Goal: Task Accomplishment & Management: Manage account settings

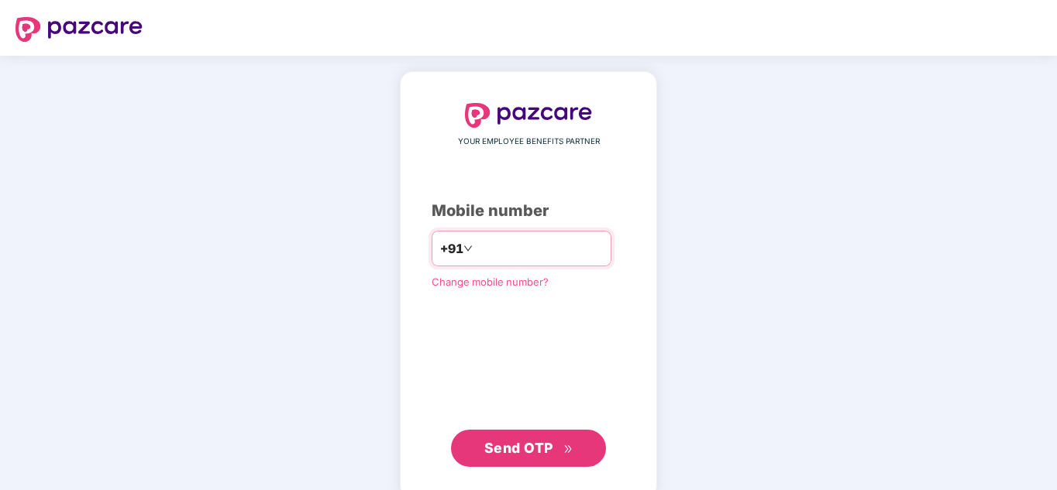
click at [536, 253] on input "number" at bounding box center [539, 248] width 127 height 25
type input "**********"
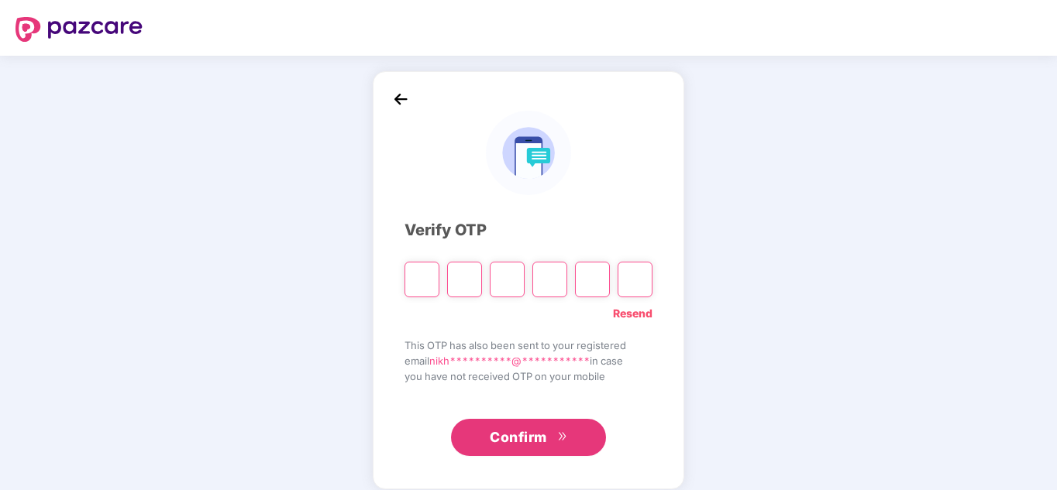
type input "*"
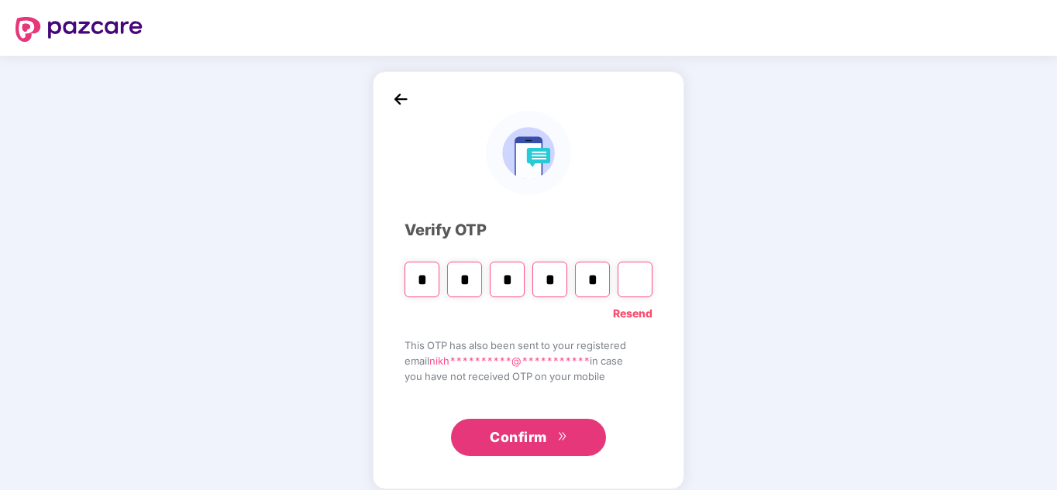
type input "*"
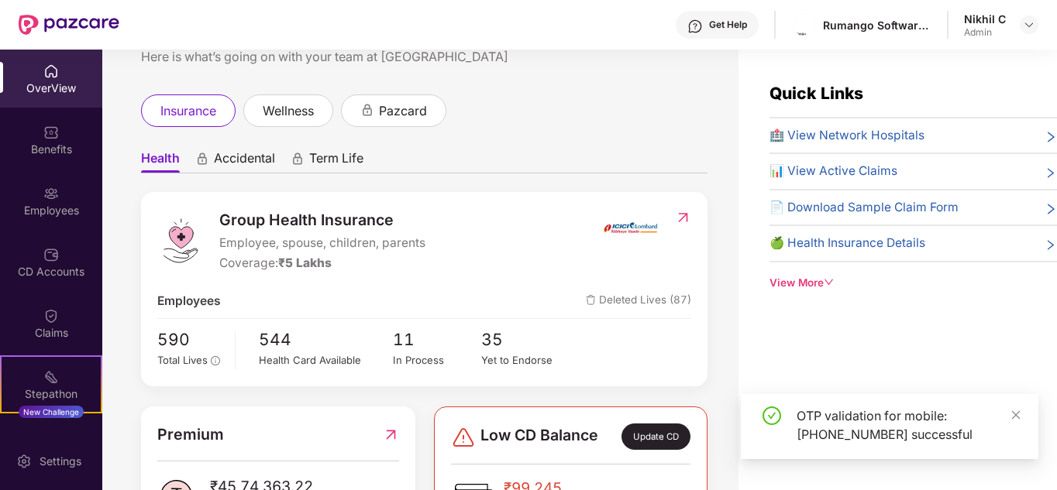
scroll to position [57, 0]
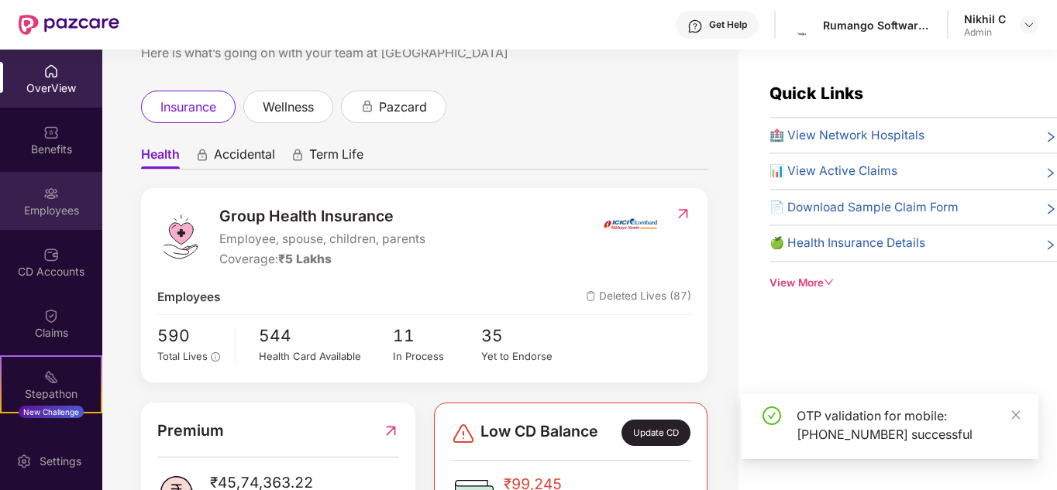
click at [67, 220] on div "Employees" at bounding box center [51, 201] width 102 height 58
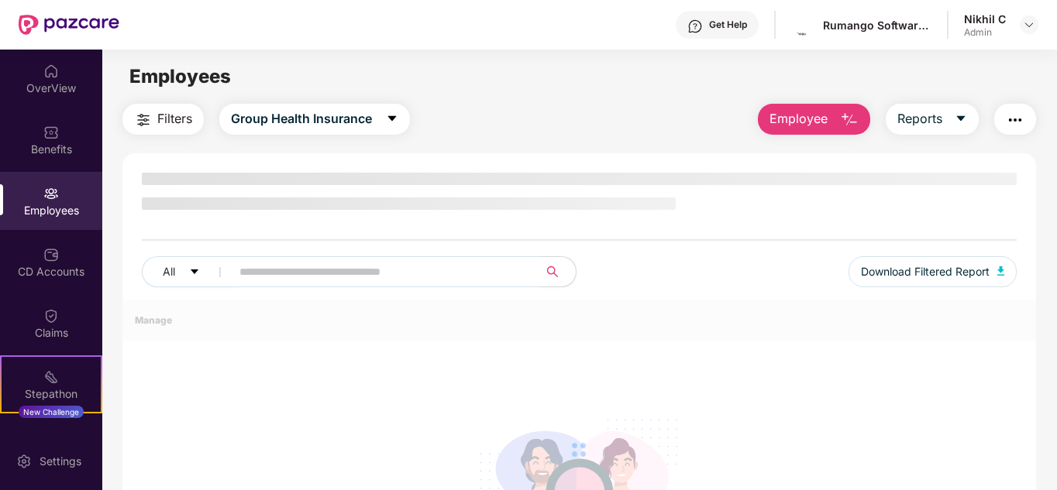
click at [387, 275] on input "text" at bounding box center [378, 271] width 278 height 23
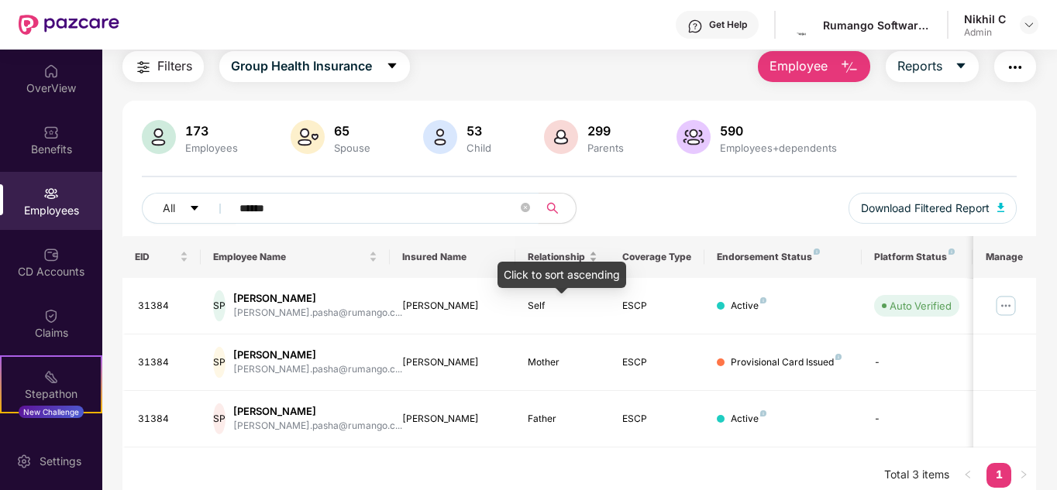
scroll to position [66, 0]
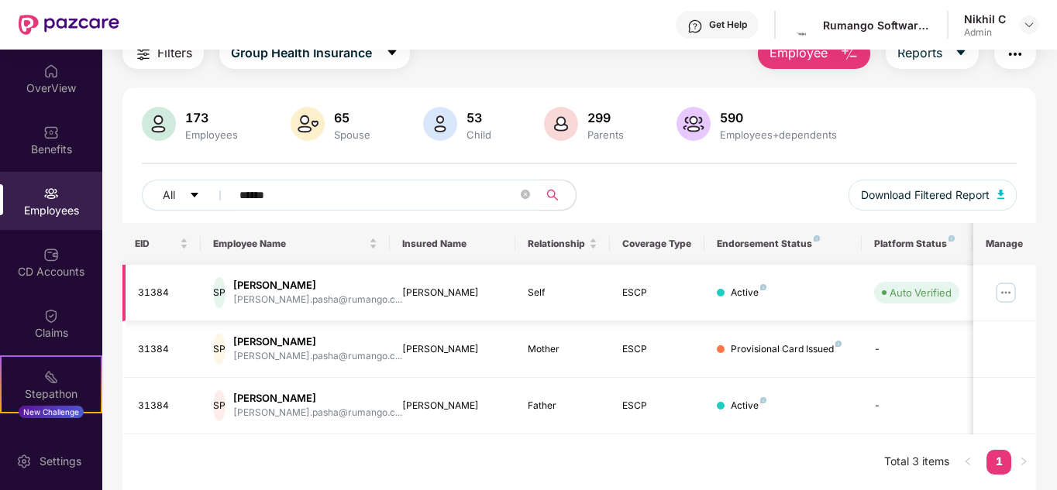
type input "******"
click at [1008, 294] on img at bounding box center [1005, 292] width 25 height 25
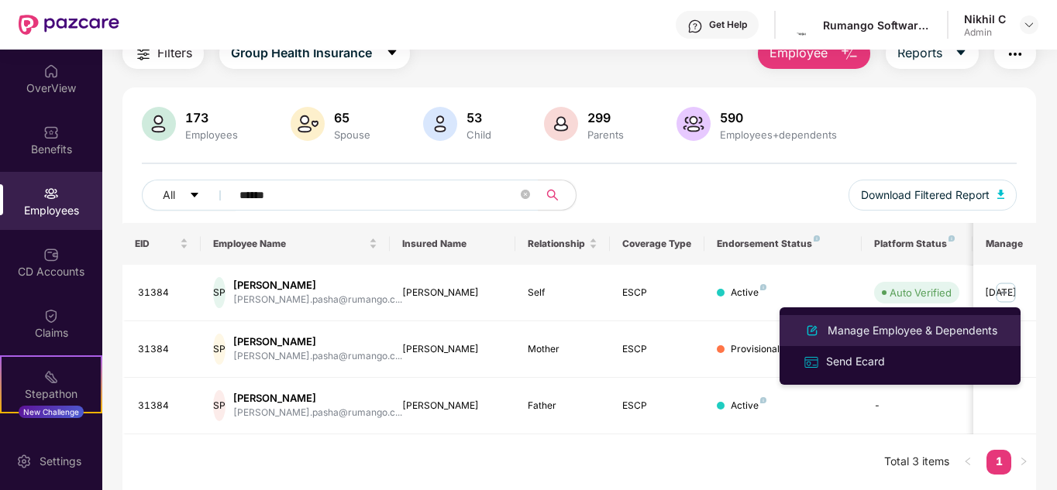
click at [904, 325] on div "Manage Employee & Dependents" at bounding box center [912, 330] width 176 height 17
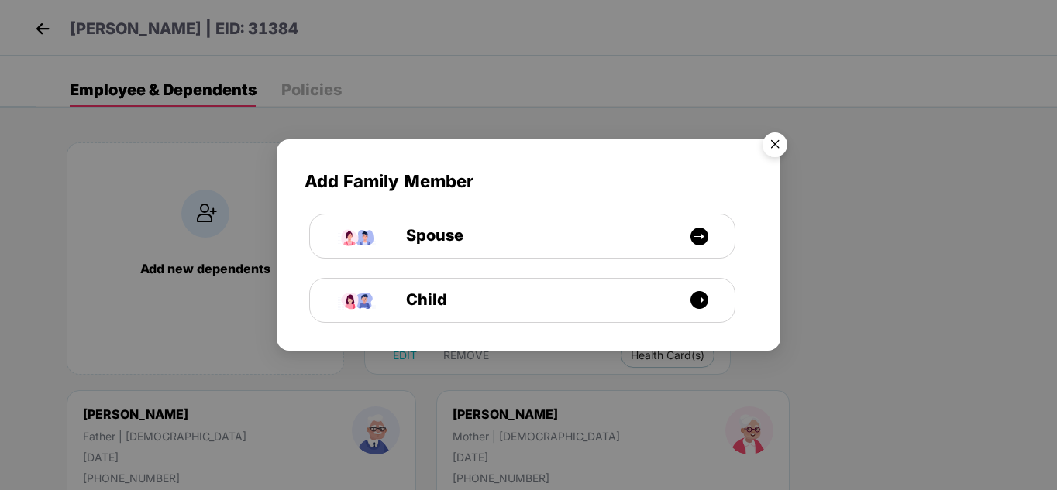
click at [770, 142] on img "Close" at bounding box center [774, 146] width 43 height 43
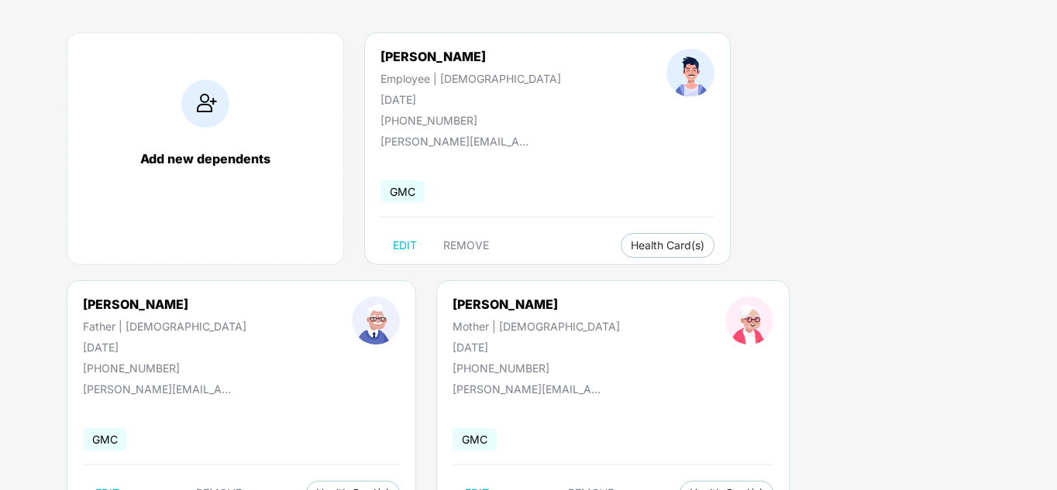
scroll to position [171, 0]
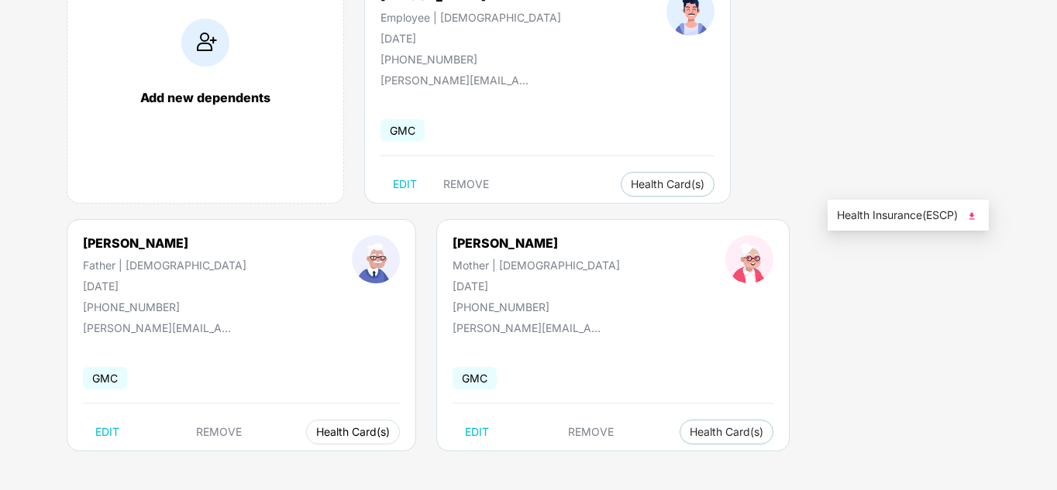
click at [400, 420] on button "Health Card(s)" at bounding box center [353, 432] width 94 height 25
click at [888, 218] on span "Health Insurance(ESCP)" at bounding box center [908, 215] width 143 height 17
